Goal: Transaction & Acquisition: Purchase product/service

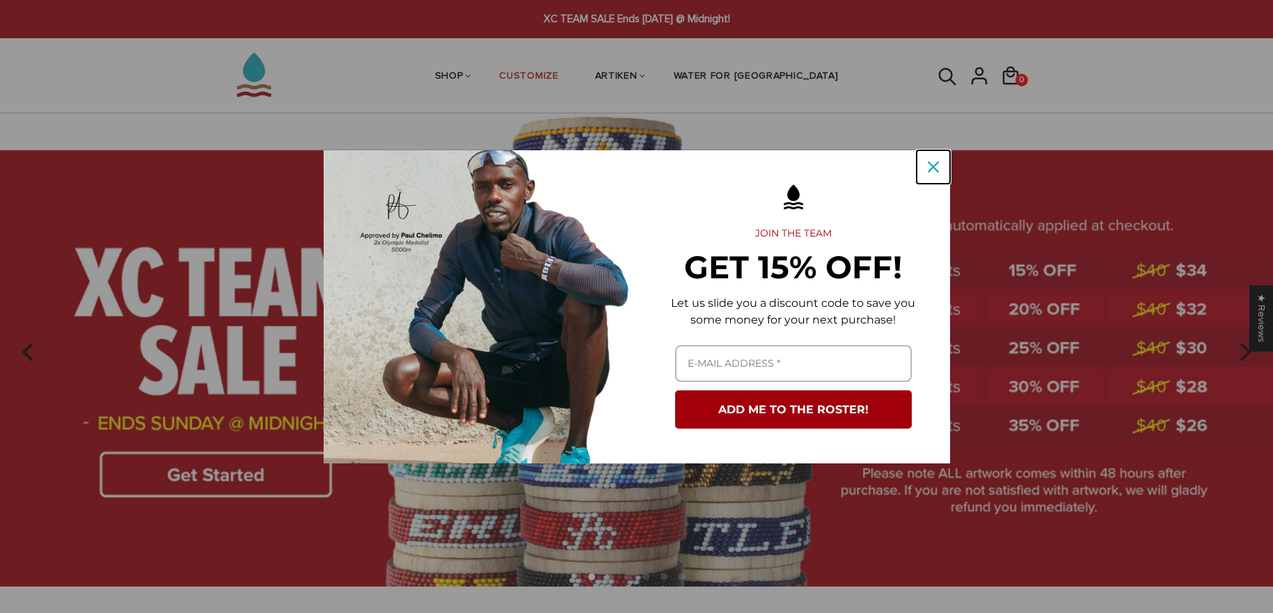
click at [935, 170] on icon "close icon" at bounding box center [933, 166] width 11 height 11
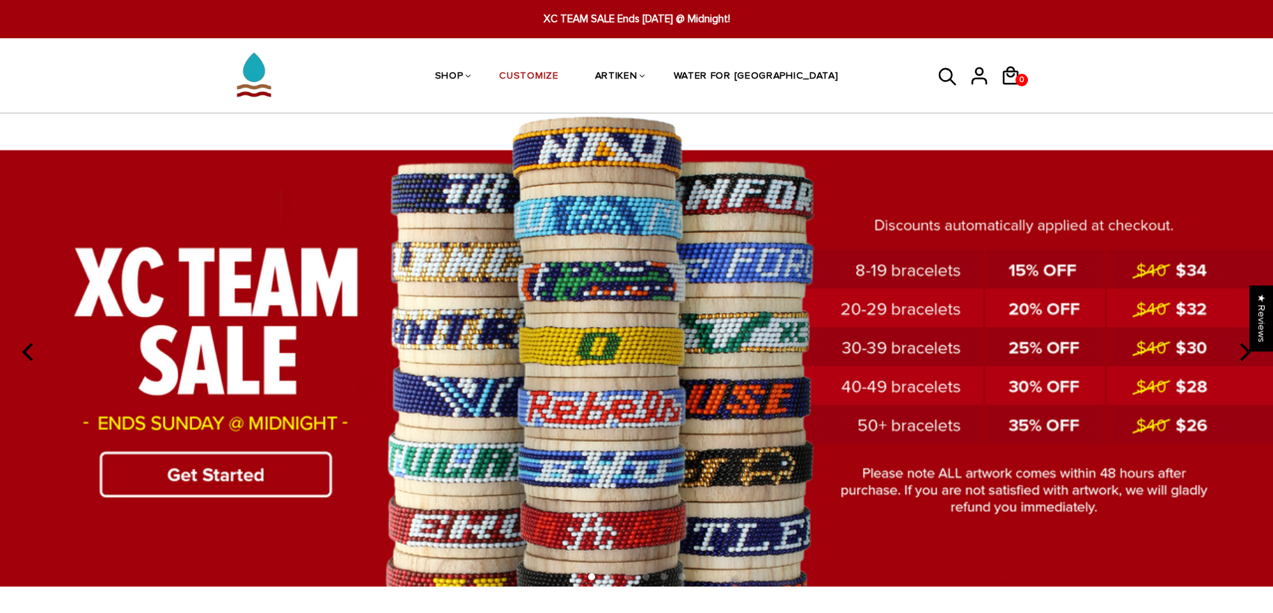
click at [241, 480] on img at bounding box center [636, 349] width 1273 height 473
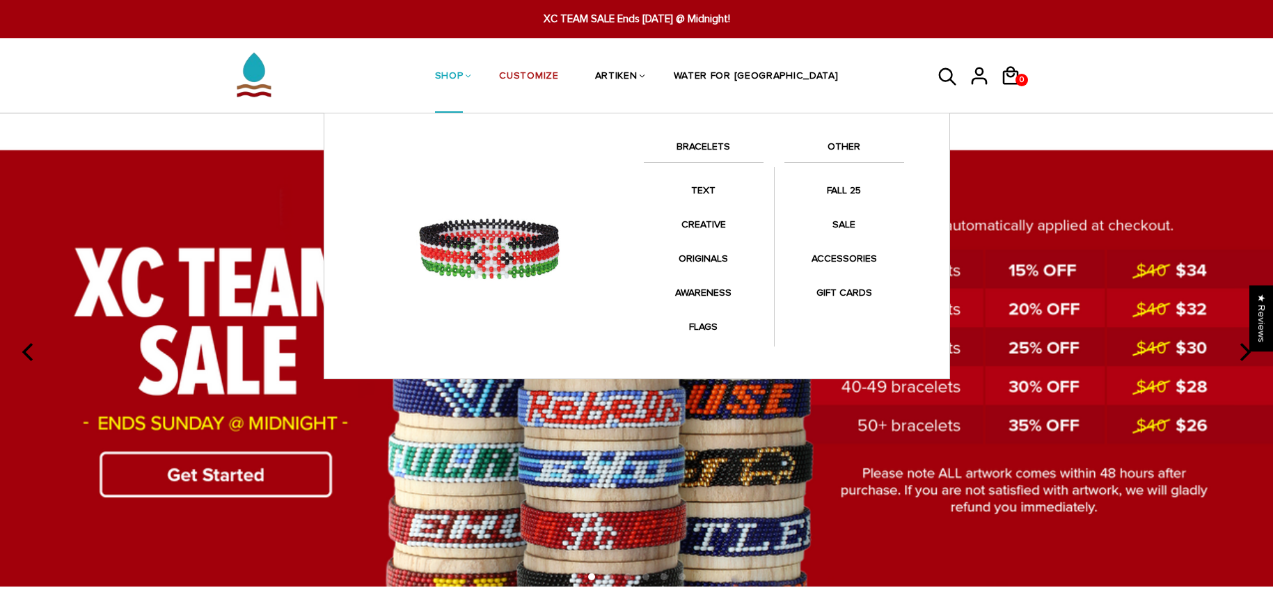
click at [463, 74] on link "SHOP" at bounding box center [449, 77] width 29 height 74
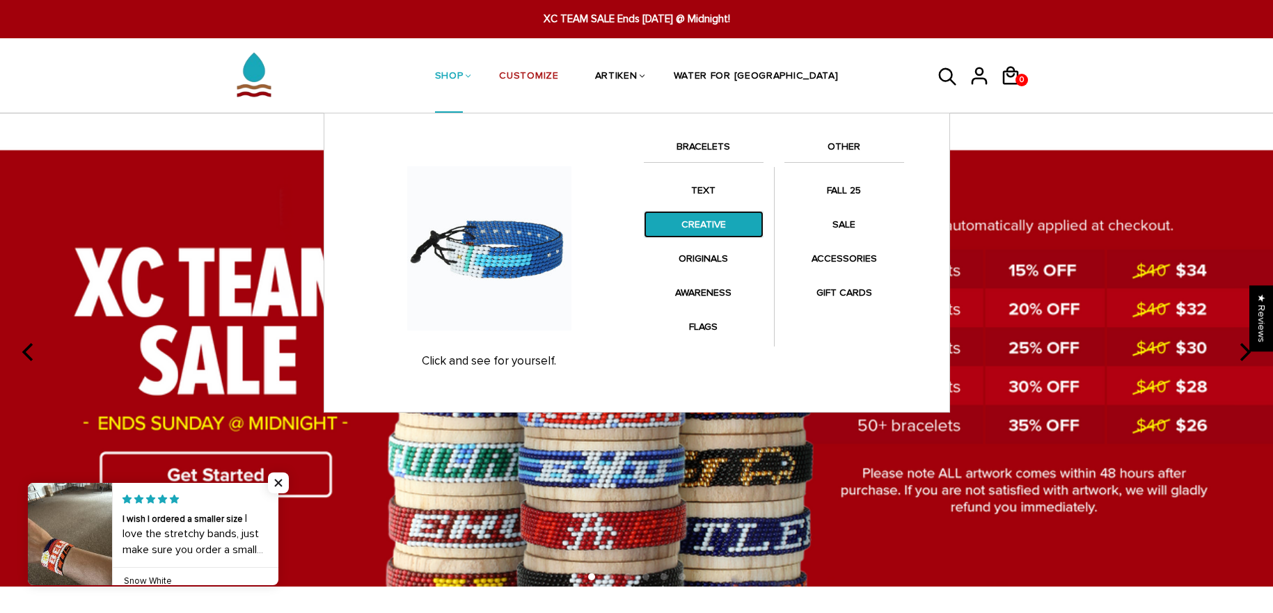
click at [709, 228] on link "CREATIVE" at bounding box center [704, 224] width 120 height 27
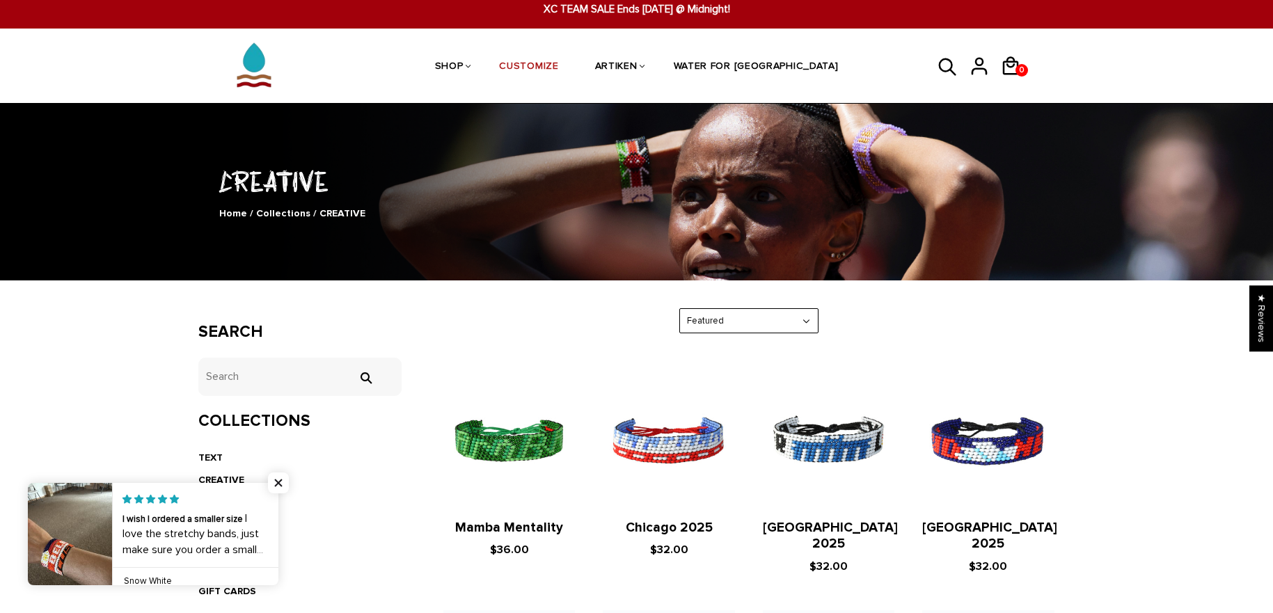
scroll to position [9, 0]
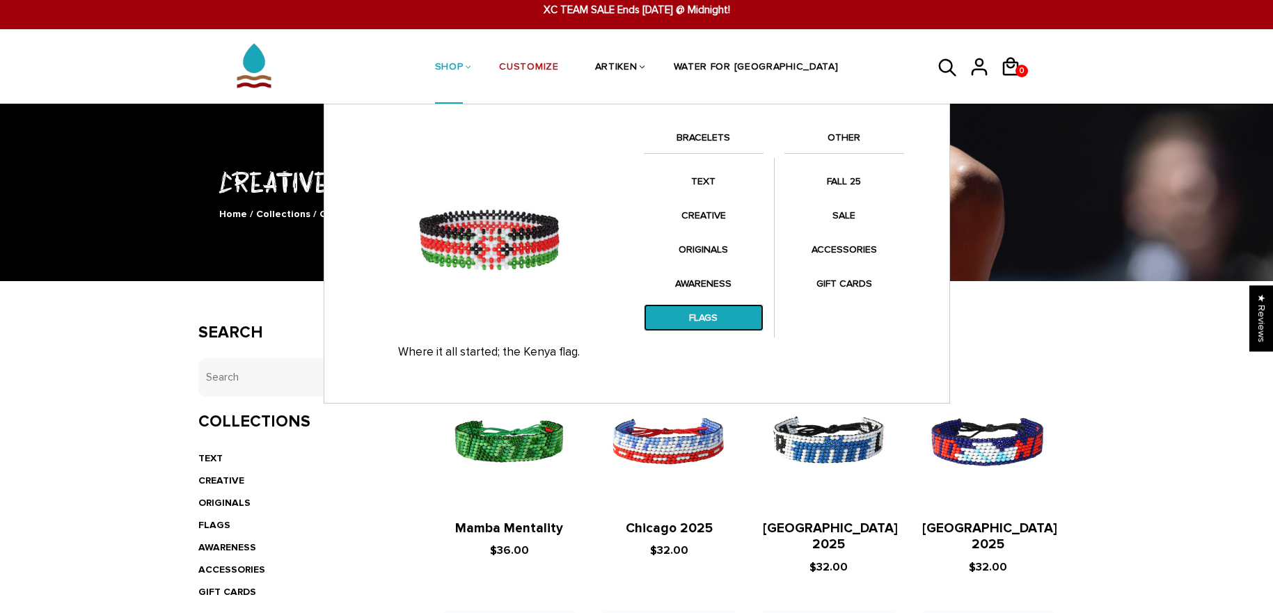
click at [704, 315] on link "FLAGS" at bounding box center [704, 317] width 120 height 27
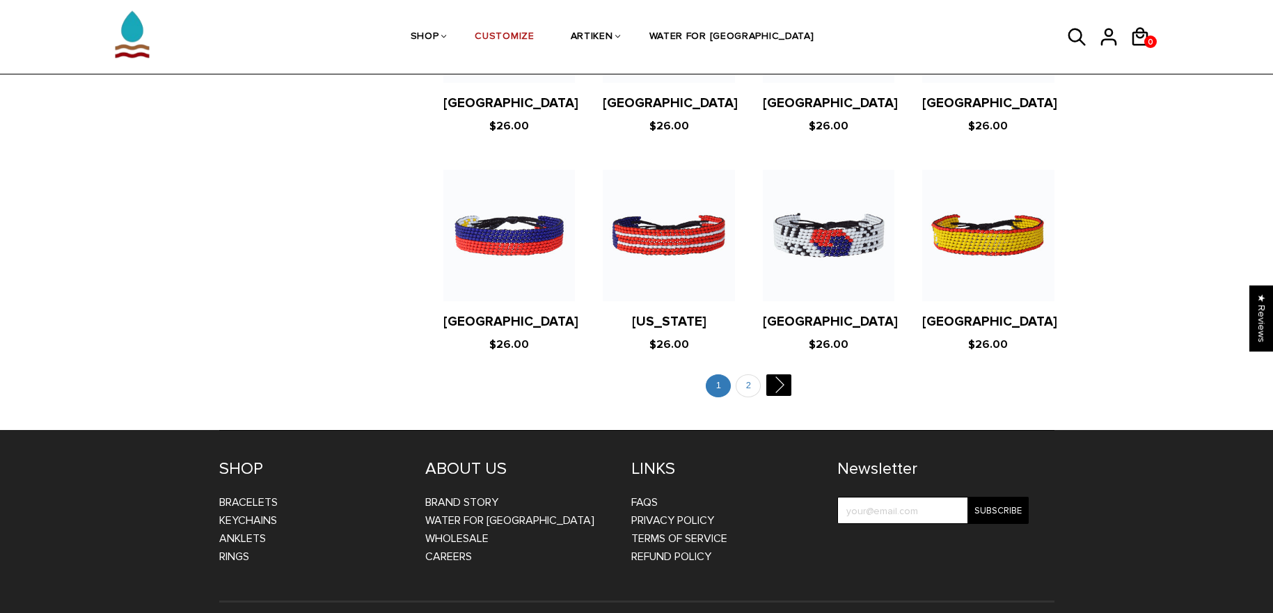
scroll to position [2675, 0]
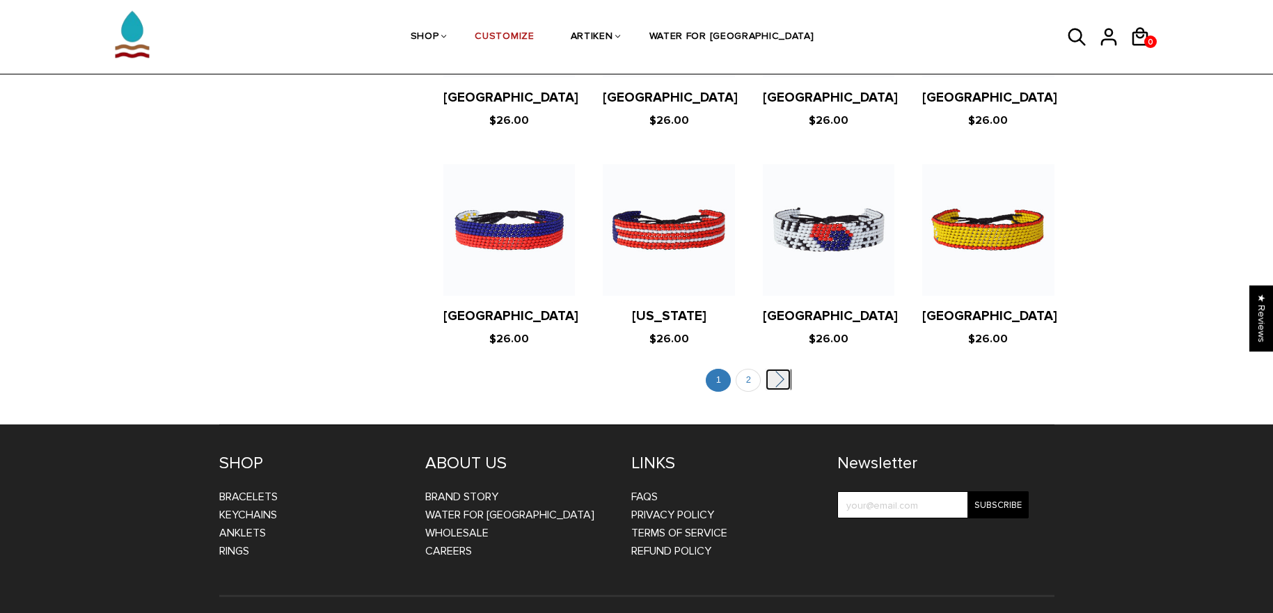
click at [775, 369] on link "" at bounding box center [777, 380] width 25 height 22
